Goal: Information Seeking & Learning: Learn about a topic

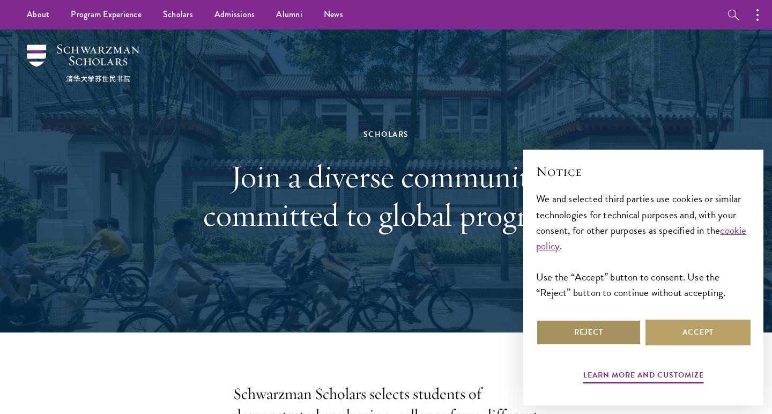
click at [603, 334] on button "Reject" at bounding box center [588, 332] width 105 height 26
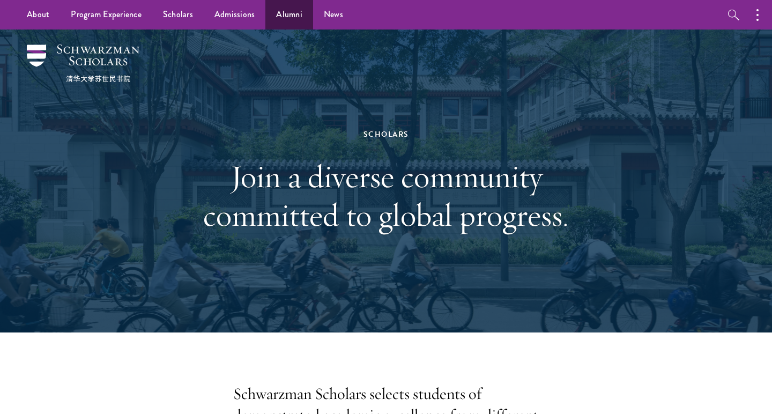
click at [280, 17] on link "Alumni" at bounding box center [289, 14] width 48 height 29
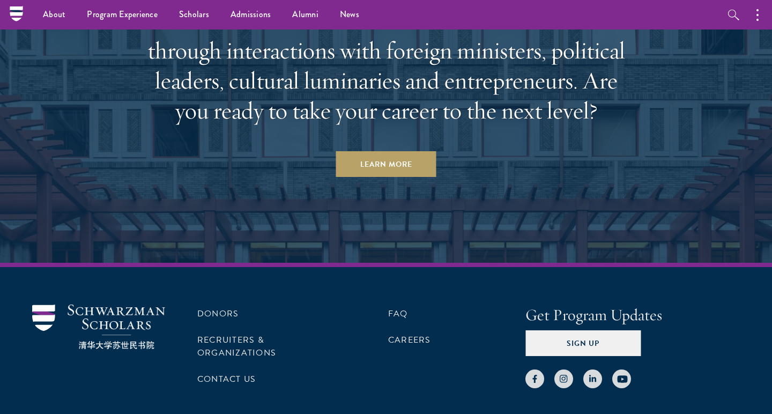
scroll to position [4643, 0]
click at [400, 305] on li "FAQ" at bounding box center [456, 314] width 137 height 18
click at [400, 308] on link "FAQ" at bounding box center [398, 314] width 20 height 13
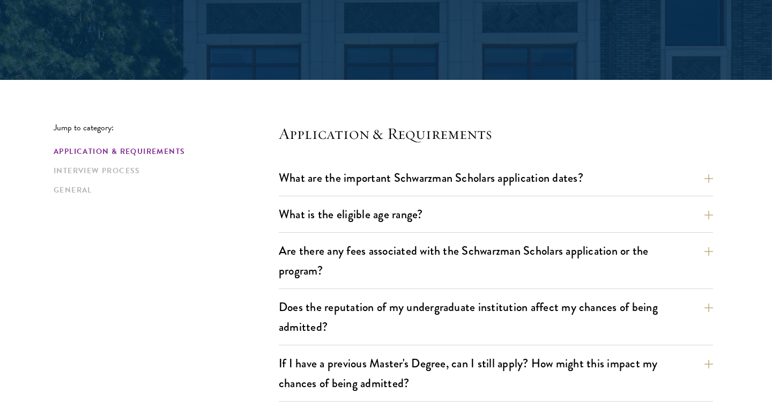
scroll to position [195, 0]
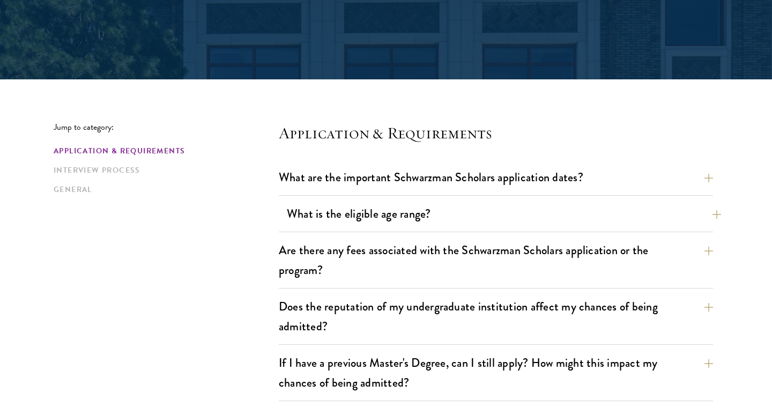
click at [333, 203] on button "What is the eligible age range?" at bounding box center [504, 214] width 434 height 24
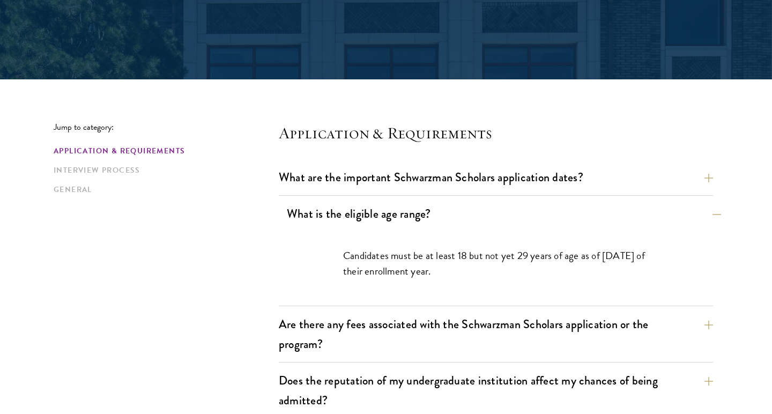
click at [554, 216] on button "What is the eligible age range?" at bounding box center [504, 214] width 434 height 24
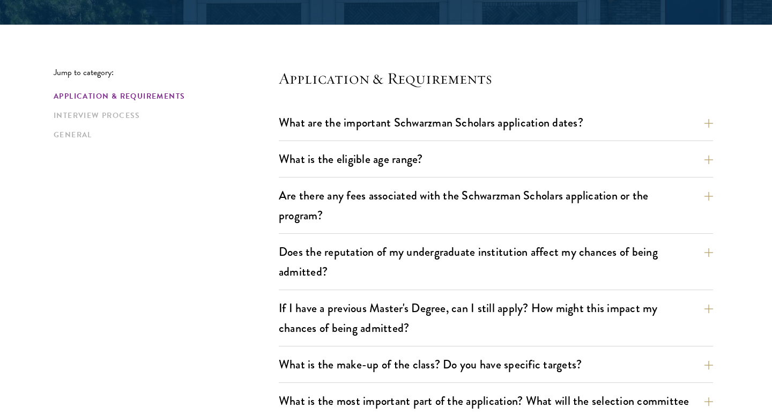
scroll to position [272, 0]
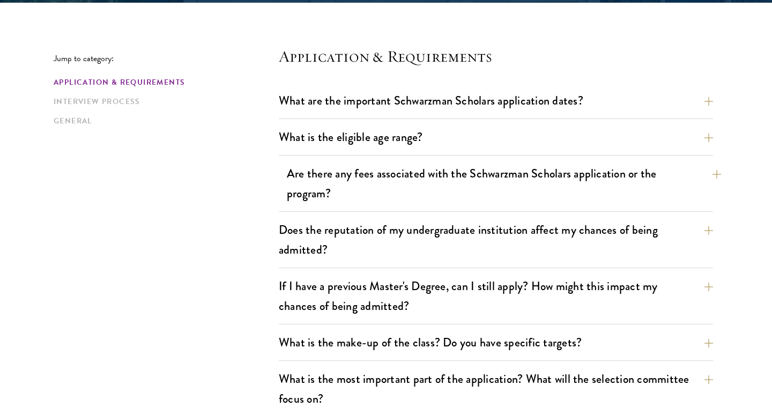
click at [403, 191] on button "Are there any fees associated with the Schwarzman Scholars application or the p…" at bounding box center [504, 183] width 434 height 44
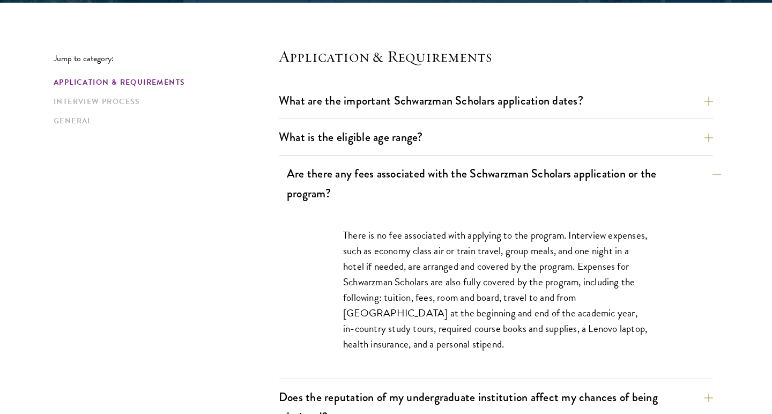
click at [403, 191] on button "Are there any fees associated with the Schwarzman Scholars application or the p…" at bounding box center [504, 183] width 434 height 44
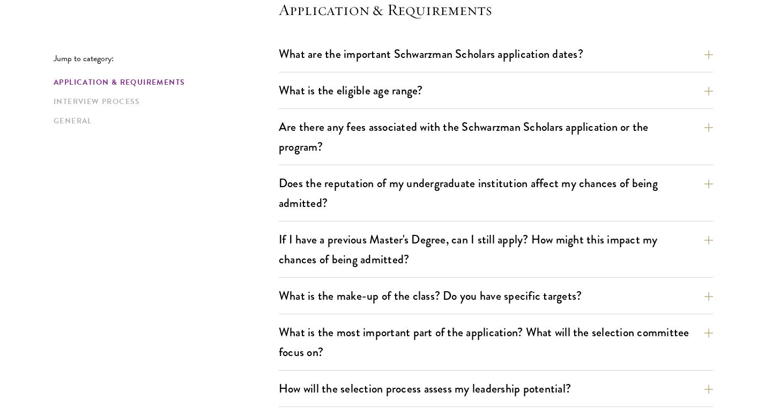
scroll to position [319, 0]
click at [456, 244] on button "If I have a previous Master's Degree, can I still apply? How might this impact …" at bounding box center [504, 249] width 434 height 44
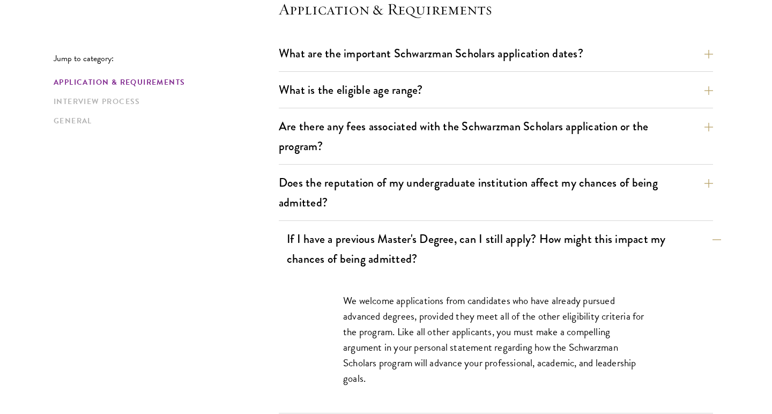
click at [457, 244] on button "If I have a previous Master's Degree, can I still apply? How might this impact …" at bounding box center [504, 249] width 434 height 44
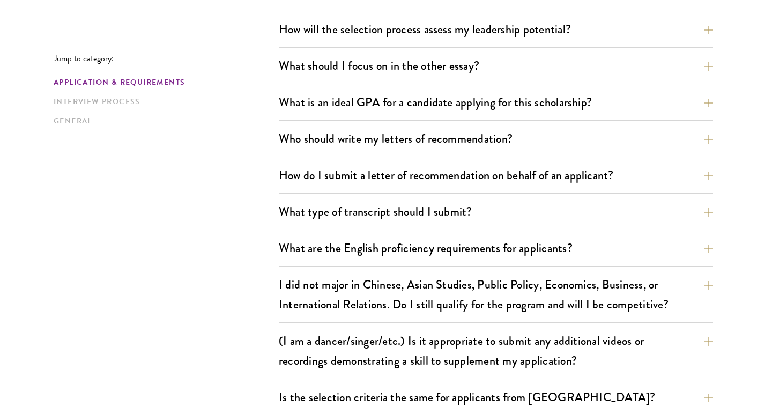
scroll to position [726, 0]
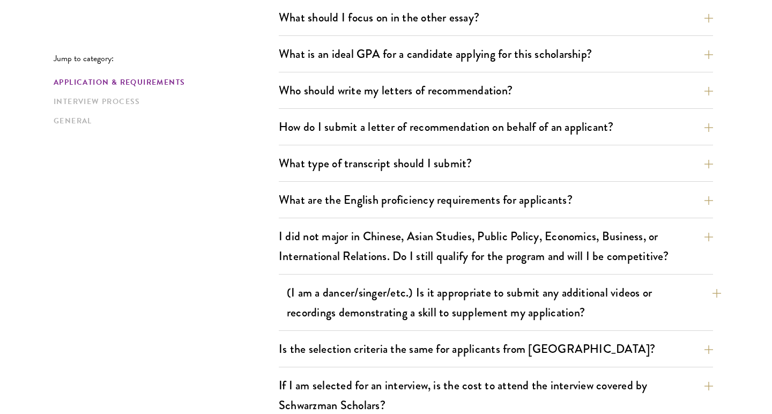
click at [303, 292] on button "(I am a dancer/singer/etc.) Is it appropriate to submit any additional videos o…" at bounding box center [504, 302] width 434 height 44
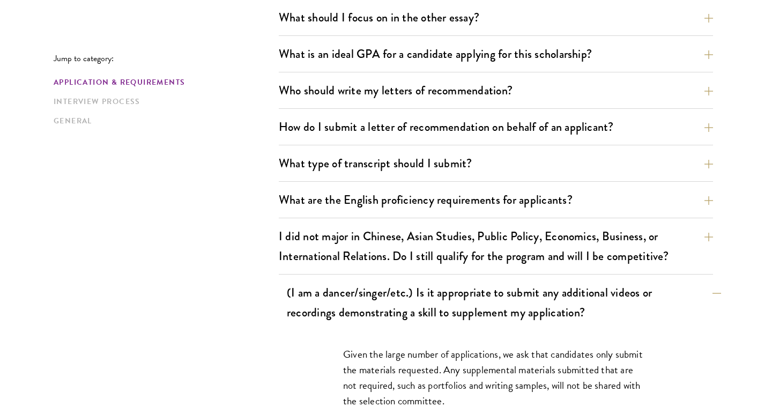
click at [309, 315] on button "(I am a dancer/singer/etc.) Is it appropriate to submit any additional videos o…" at bounding box center [504, 302] width 434 height 44
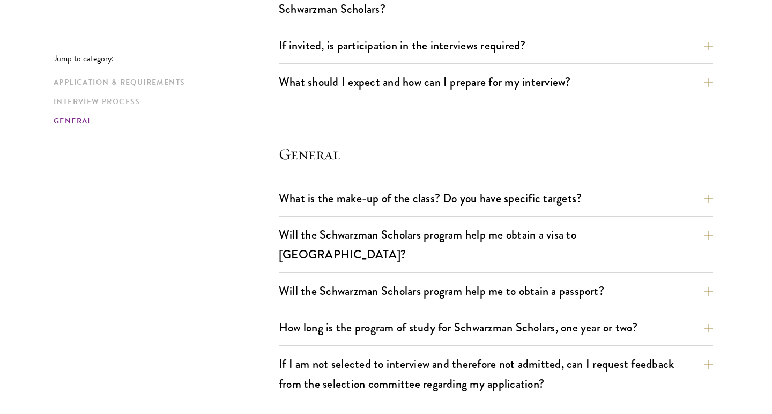
scroll to position [1448, 0]
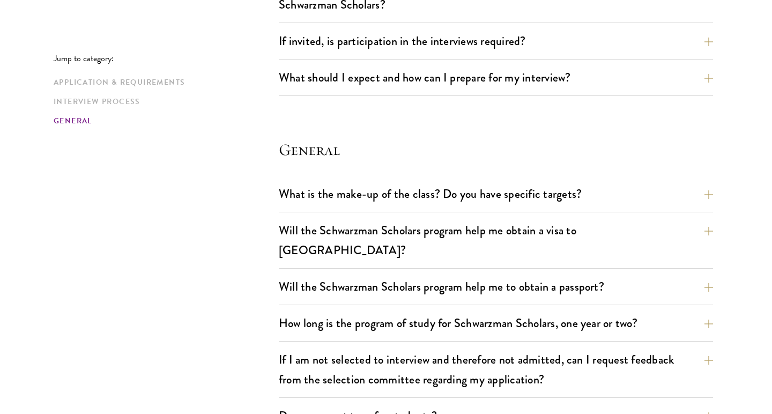
click at [336, 216] on div "What is the make-up of the class? Do you have specific targets? The only firm t…" at bounding box center [496, 364] width 434 height 365
click at [339, 225] on button "Will the Schwarzman Scholars program help me obtain a visa to China?" at bounding box center [504, 240] width 434 height 44
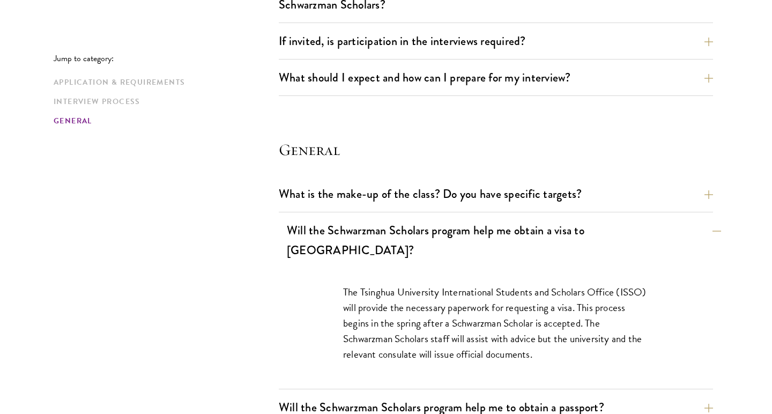
click at [341, 230] on button "Will the Schwarzman Scholars program help me obtain a visa to China?" at bounding box center [504, 240] width 434 height 44
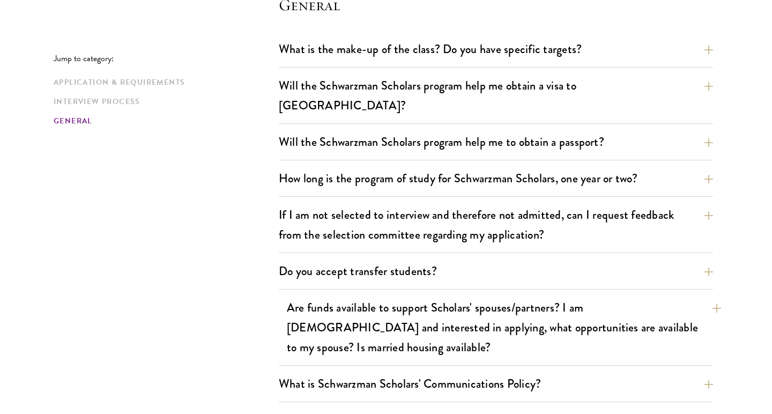
scroll to position [1593, 0]
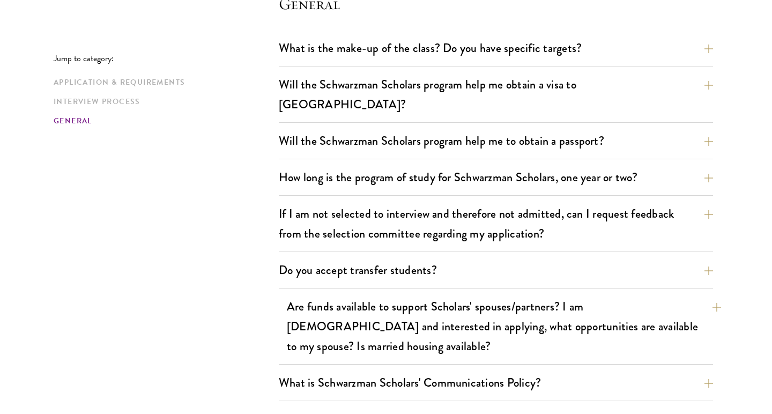
click at [332, 298] on button "Are funds available to support Scholars' spouses/partners? I am married and int…" at bounding box center [504, 326] width 434 height 64
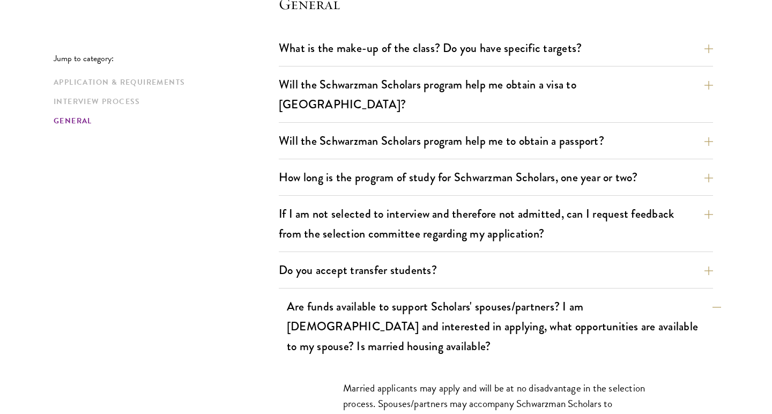
click at [332, 298] on button "Are funds available to support Scholars' spouses/partners? I am married and int…" at bounding box center [504, 326] width 434 height 64
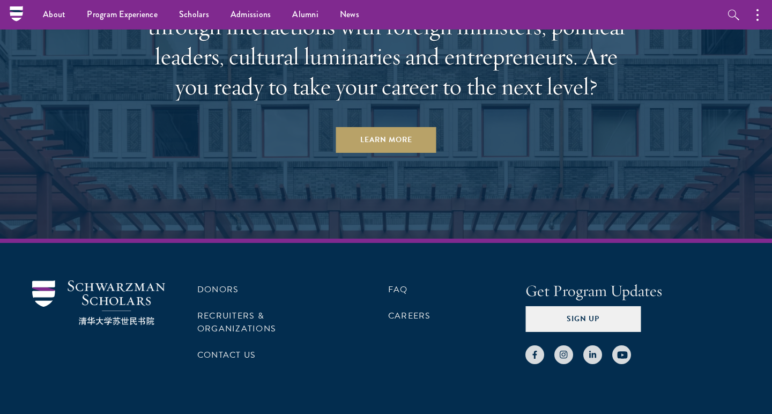
scroll to position [2853, 0]
click at [412, 310] on link "Careers" at bounding box center [409, 316] width 43 height 13
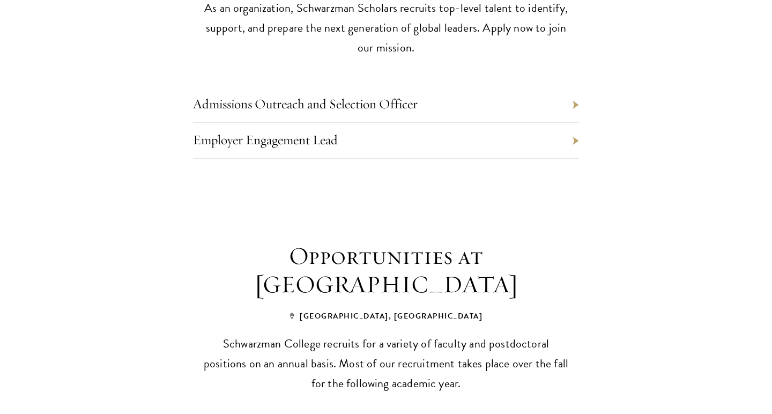
scroll to position [815, 0]
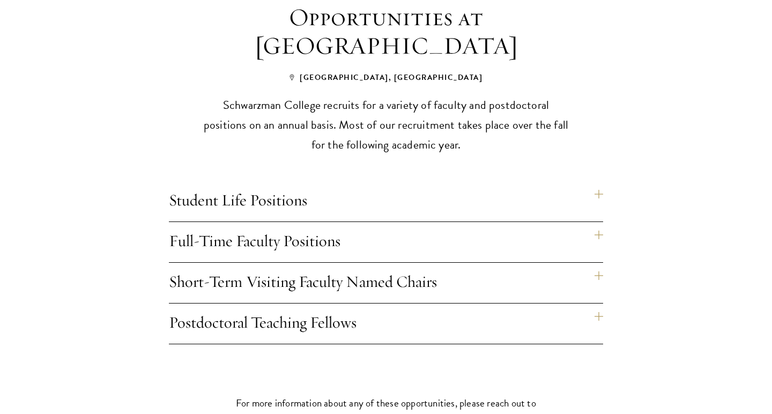
click at [488, 278] on h4 "Short-Term Visiting Faculty Named Chairs" at bounding box center [386, 283] width 434 height 40
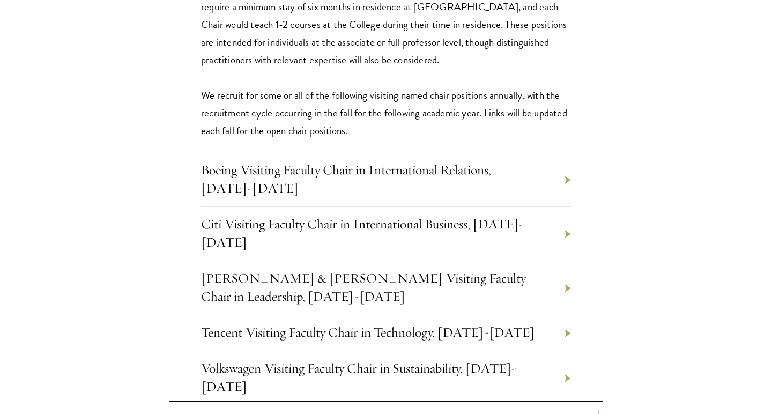
scroll to position [1412, 0]
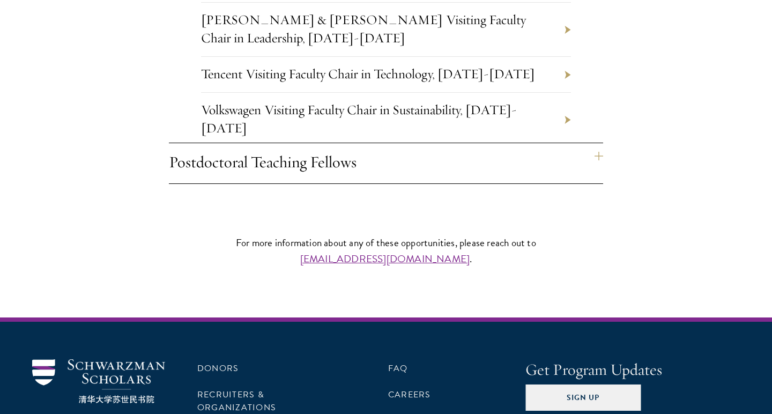
click at [496, 169] on h4 "Postdoctoral Teaching Fellows" at bounding box center [386, 163] width 434 height 40
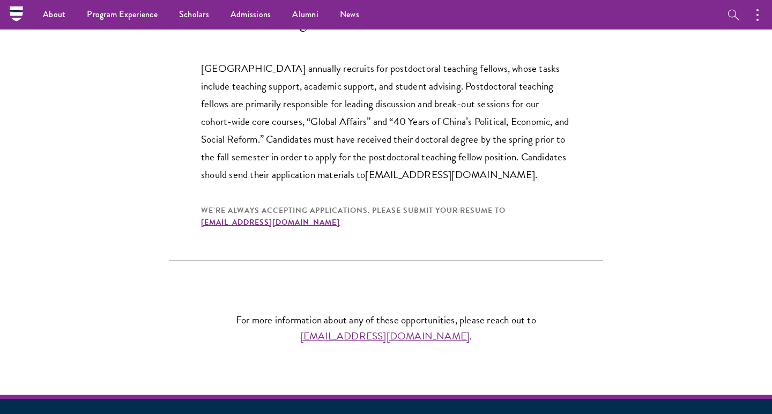
scroll to position [1084, 0]
